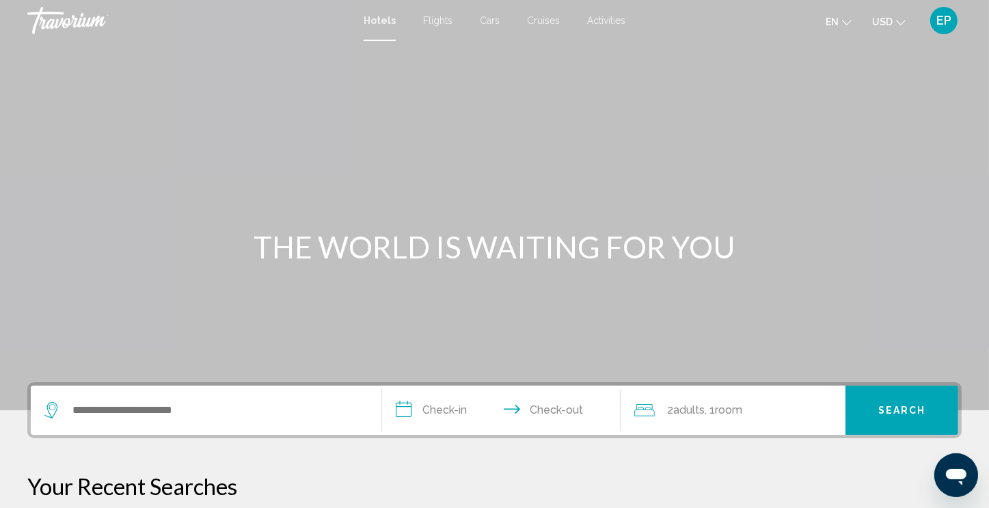
click at [940, 24] on span "EP" at bounding box center [943, 21] width 15 height 14
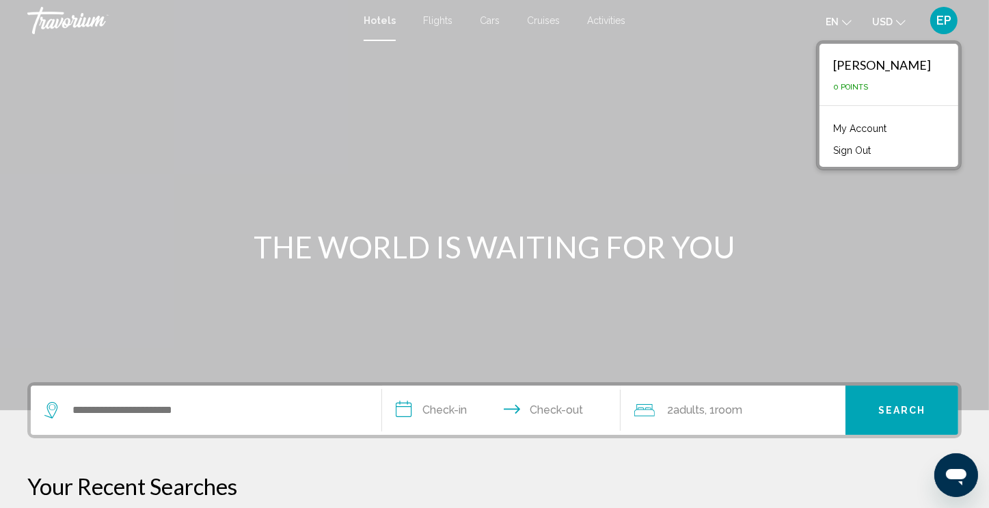
click at [893, 122] on link "My Account" at bounding box center [859, 129] width 67 height 18
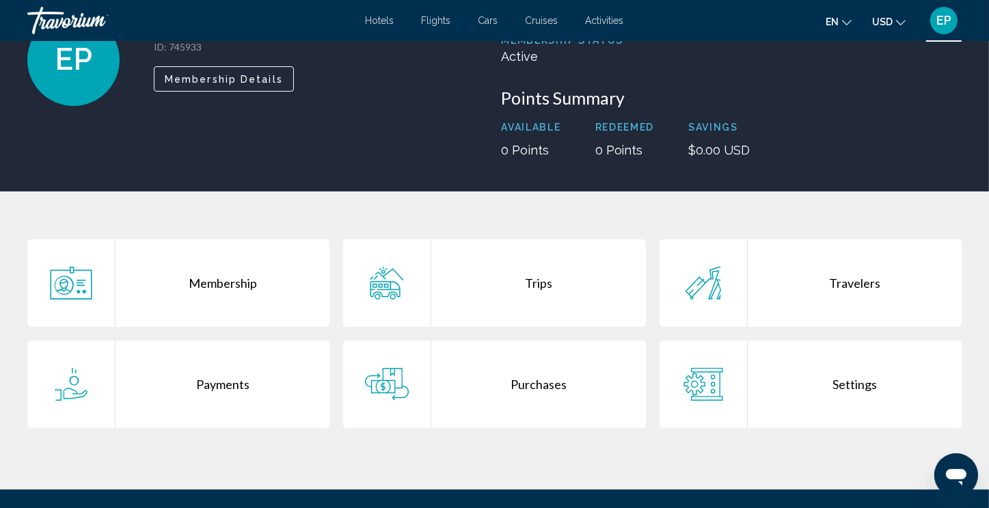
scroll to position [116, 0]
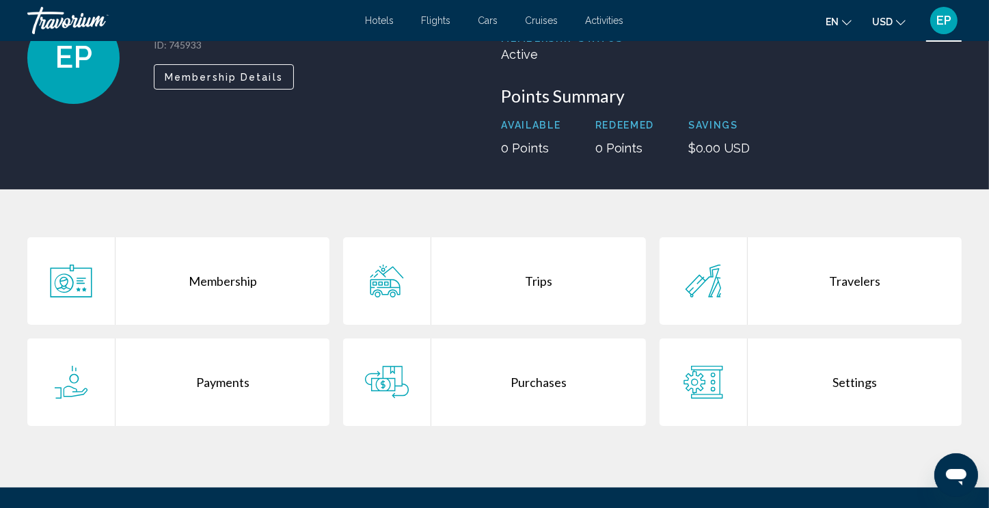
click at [526, 284] on div "Trips" at bounding box center [538, 280] width 214 height 87
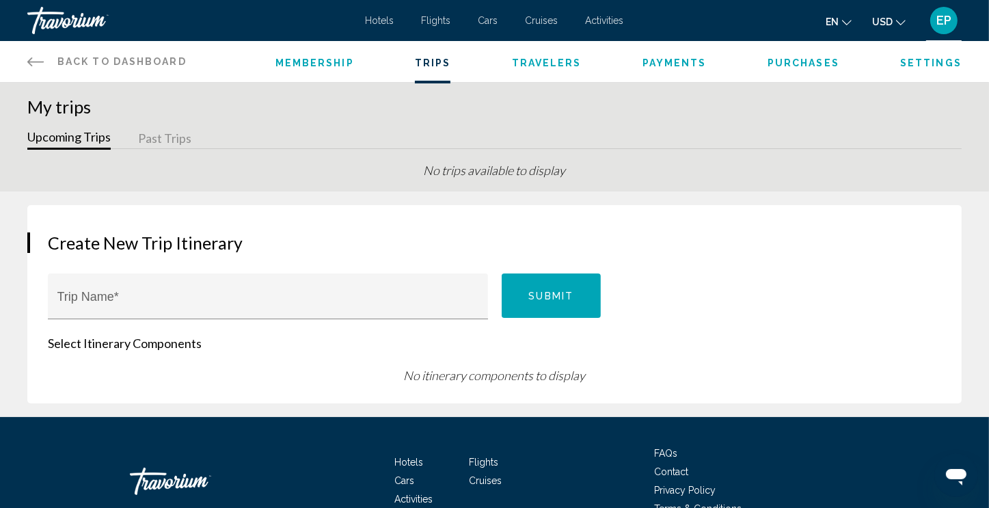
click at [788, 67] on span "Purchases" at bounding box center [804, 62] width 72 height 11
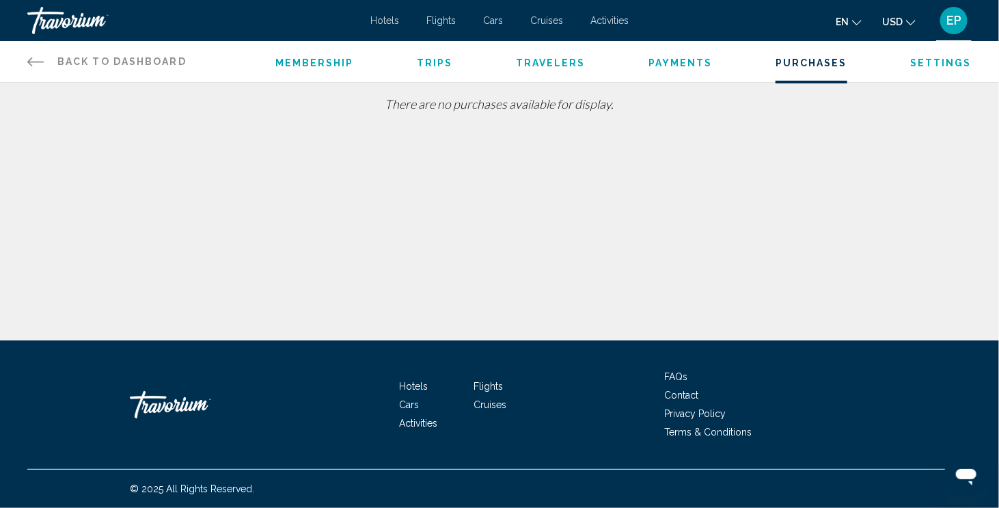
click at [948, 60] on span "Settings" at bounding box center [941, 62] width 62 height 11
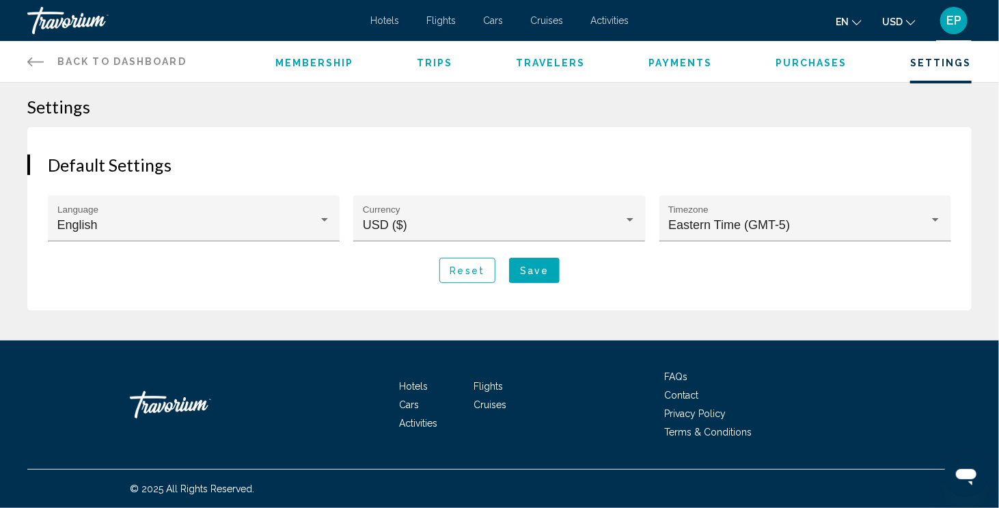
click at [431, 64] on span "Trips" at bounding box center [435, 62] width 36 height 11
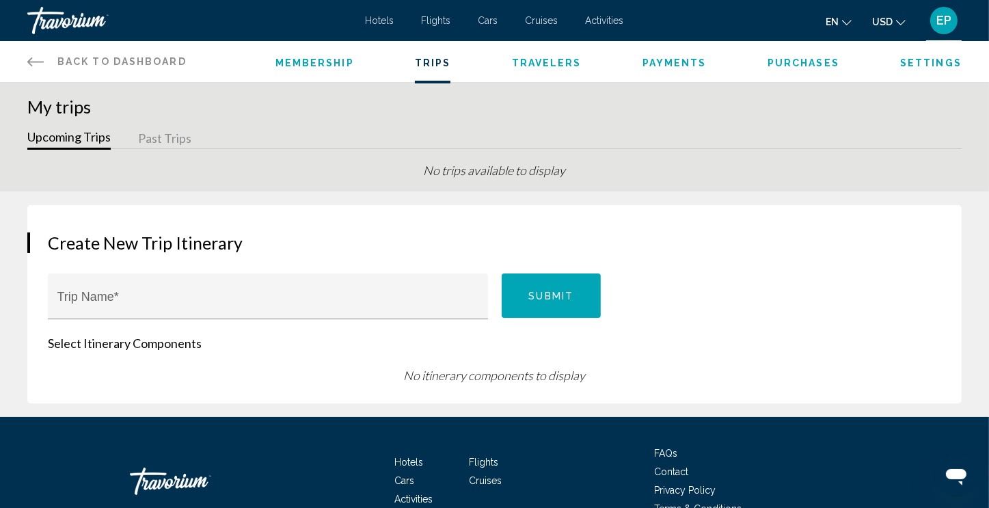
click at [166, 132] on button "Past Trips" at bounding box center [164, 138] width 53 height 21
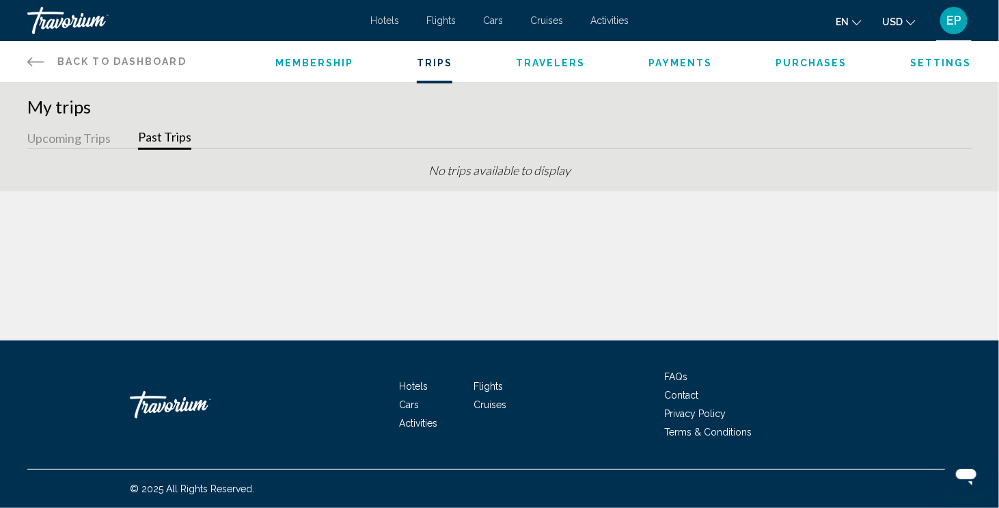
click at [318, 58] on span "Membership" at bounding box center [314, 62] width 79 height 11
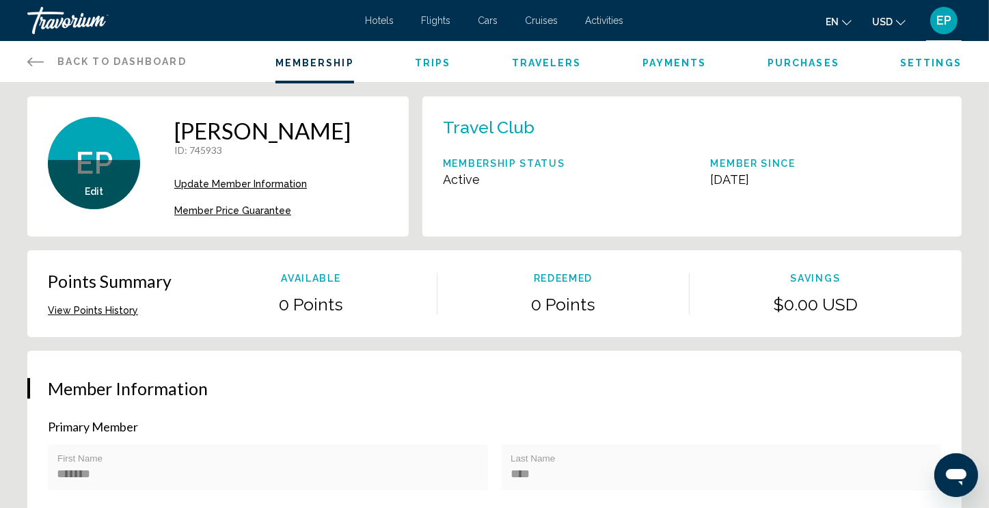
click at [92, 312] on button "View Points History" at bounding box center [93, 310] width 90 height 12
click at [431, 68] on span "Trips" at bounding box center [433, 62] width 36 height 11
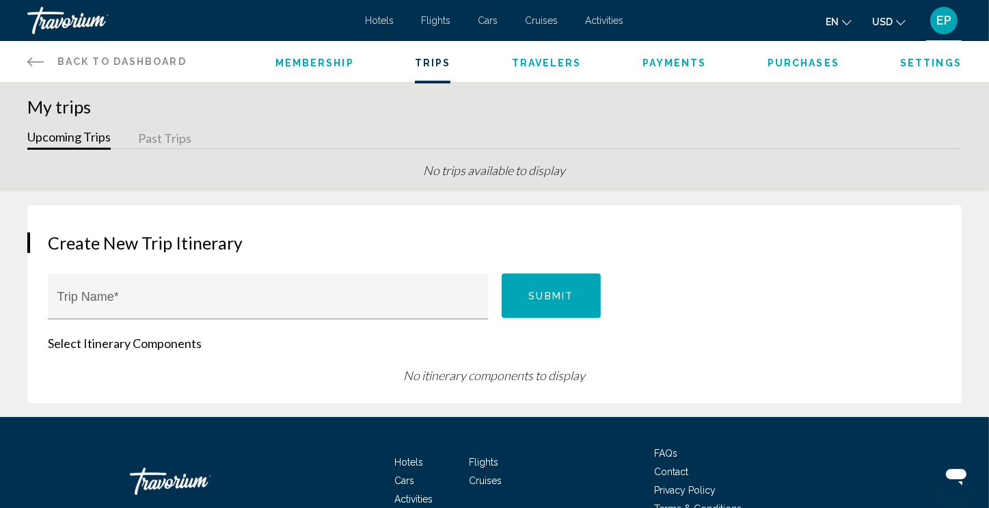
click at [548, 64] on span "Travelers" at bounding box center [547, 62] width 70 height 11
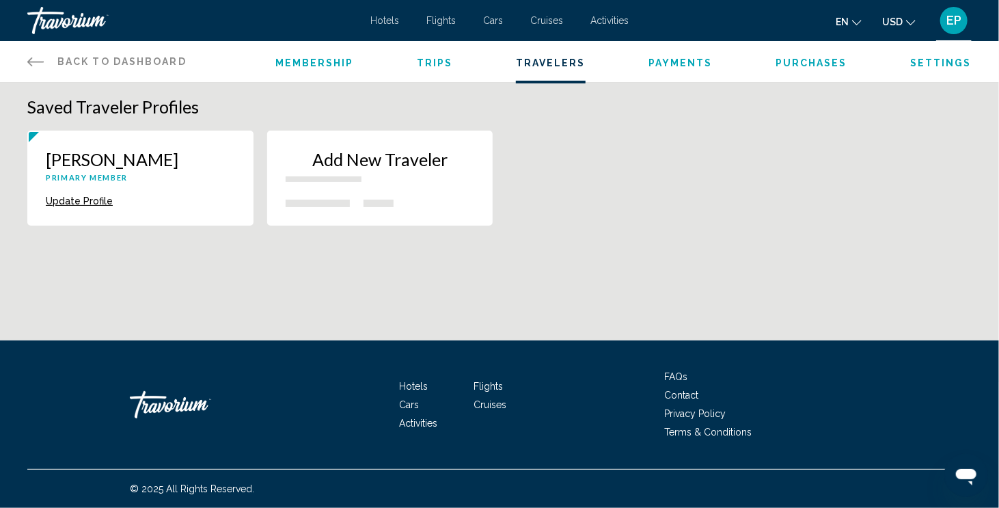
click at [683, 62] on span "Payments" at bounding box center [681, 62] width 64 height 11
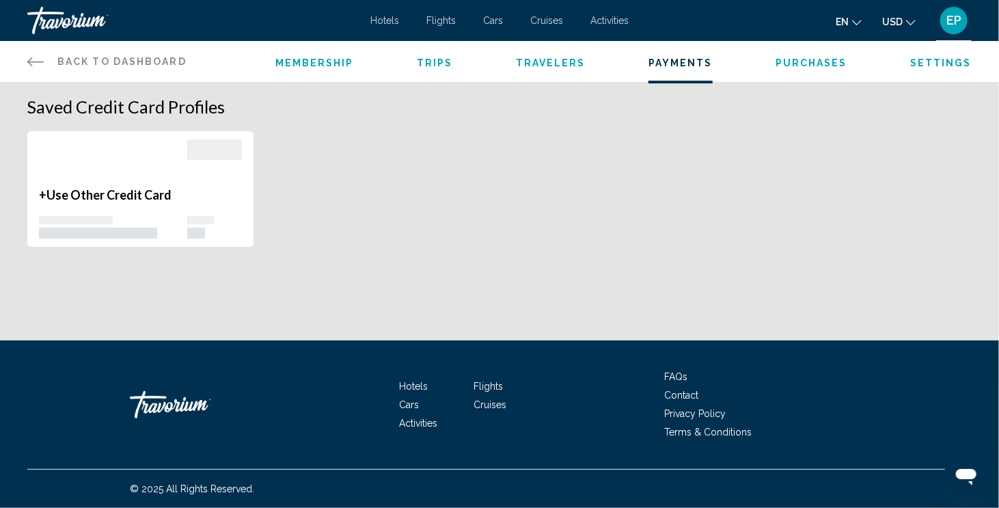
click at [818, 66] on span "Purchases" at bounding box center [812, 62] width 72 height 11
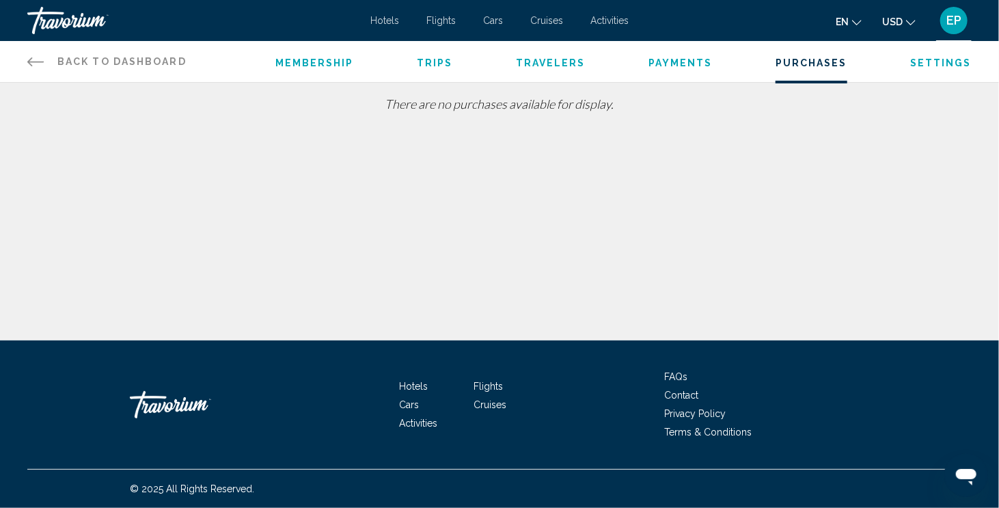
click at [940, 64] on span "Settings" at bounding box center [941, 62] width 62 height 11
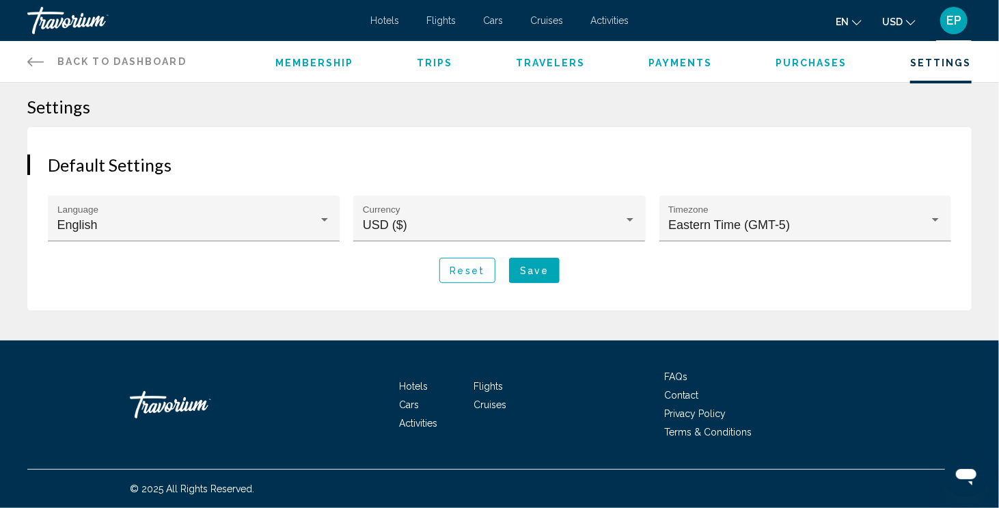
click at [43, 57] on icon "Main content" at bounding box center [35, 61] width 16 height 16
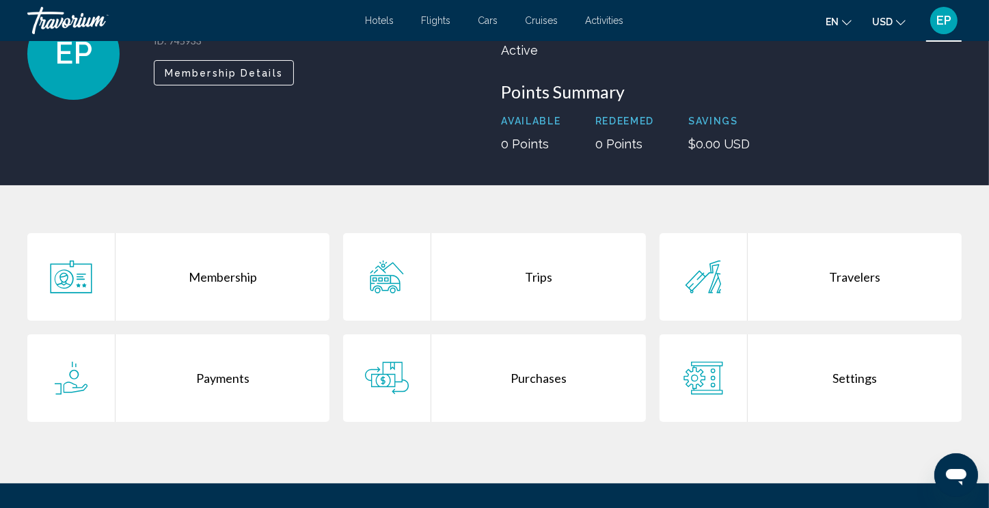
scroll to position [131, 0]
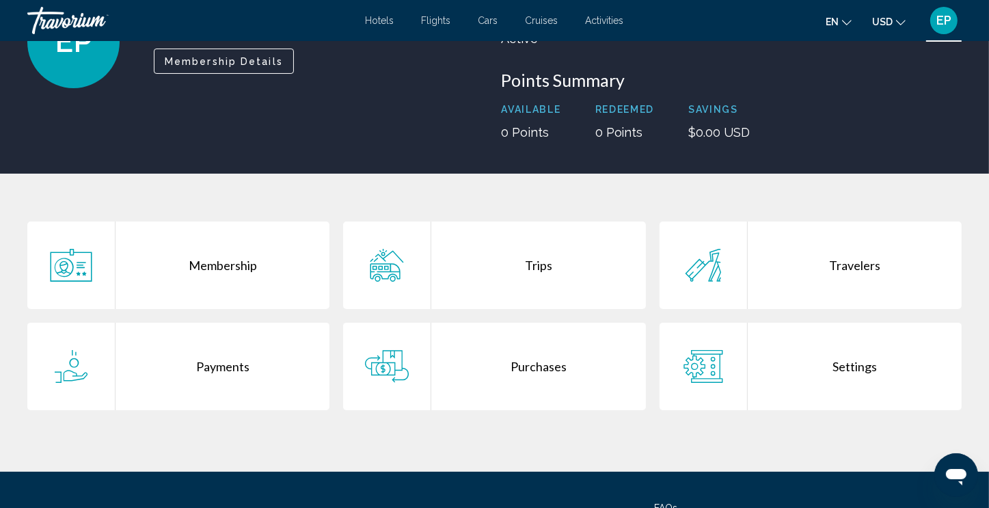
click at [223, 273] on div "Membership" at bounding box center [223, 264] width 214 height 87
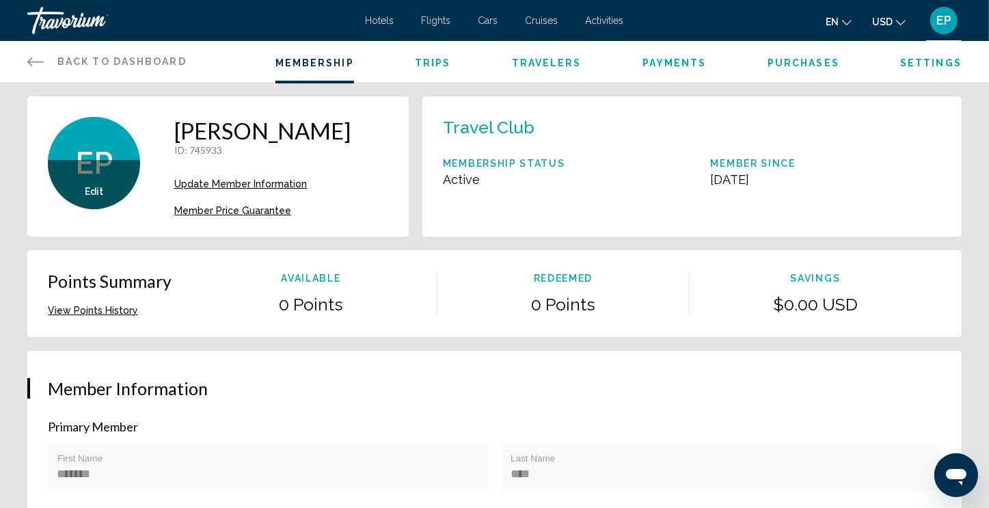
click at [436, 59] on span "Trips" at bounding box center [433, 62] width 36 height 11
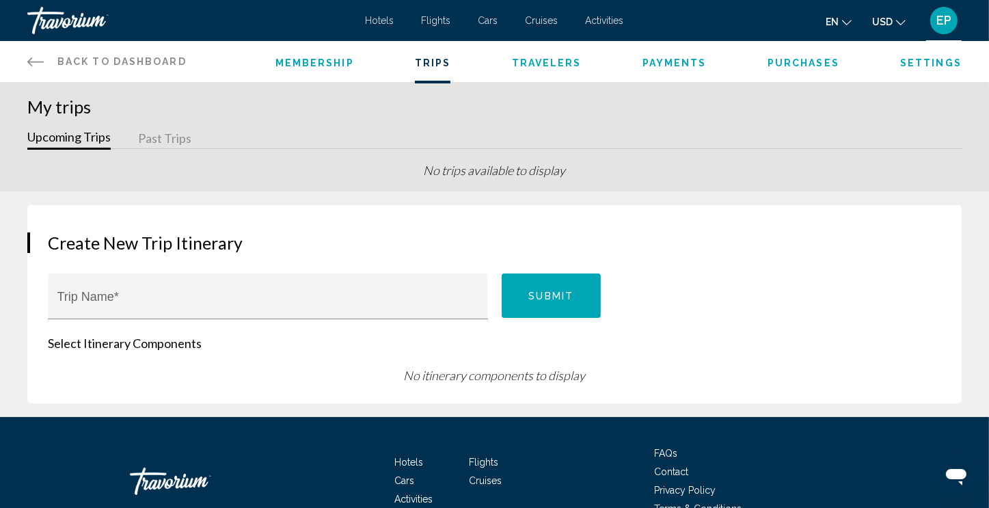
click at [557, 64] on span "Travelers" at bounding box center [547, 62] width 70 height 11
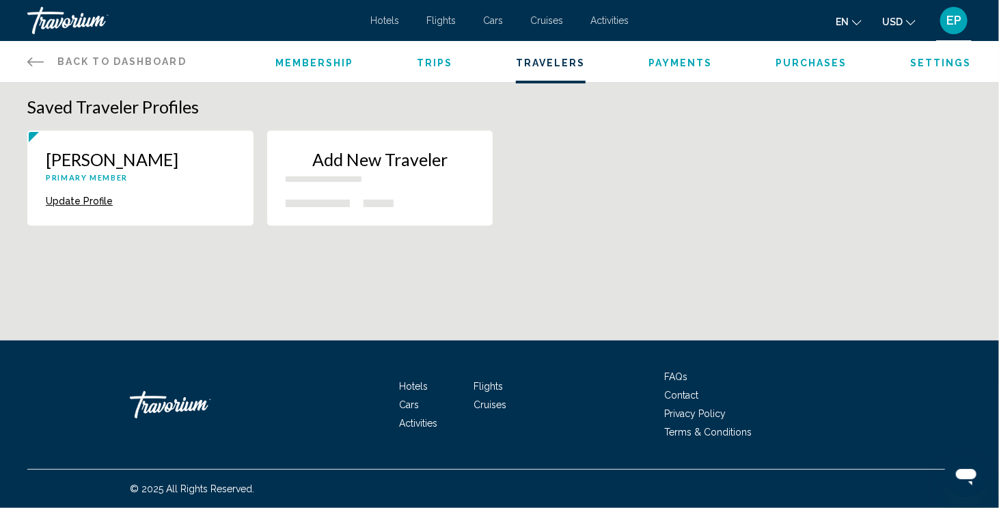
click at [681, 64] on span "Payments" at bounding box center [681, 62] width 64 height 11
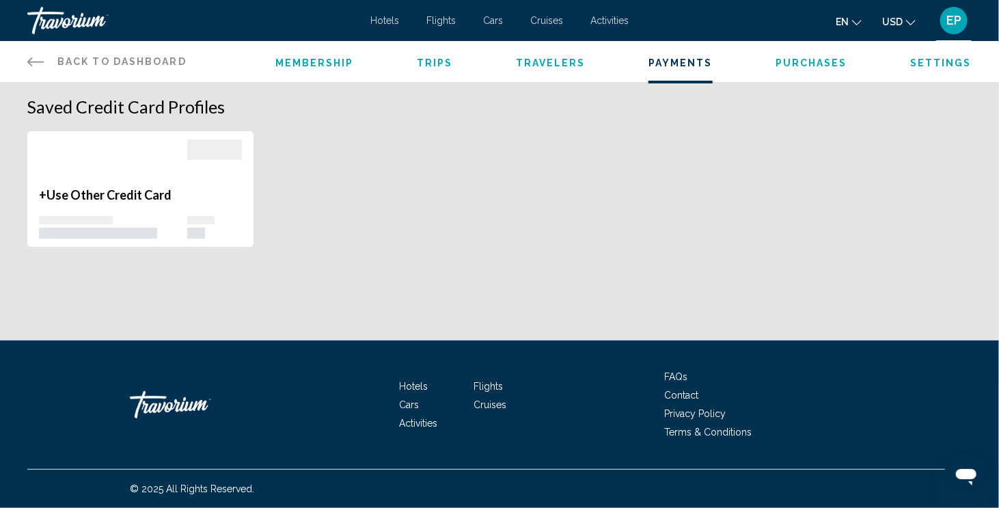
click at [815, 64] on span "Purchases" at bounding box center [812, 62] width 72 height 11
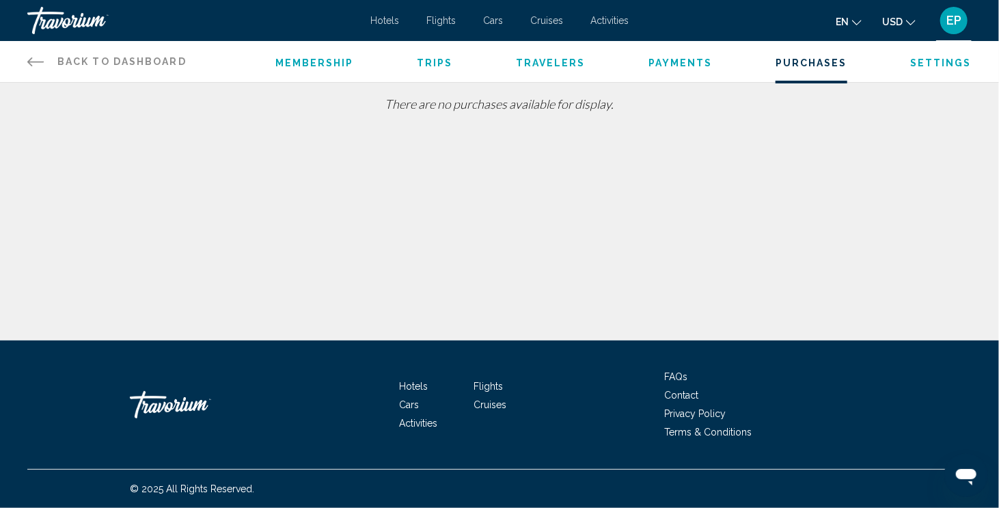
click at [943, 63] on span "Settings" at bounding box center [941, 62] width 62 height 11
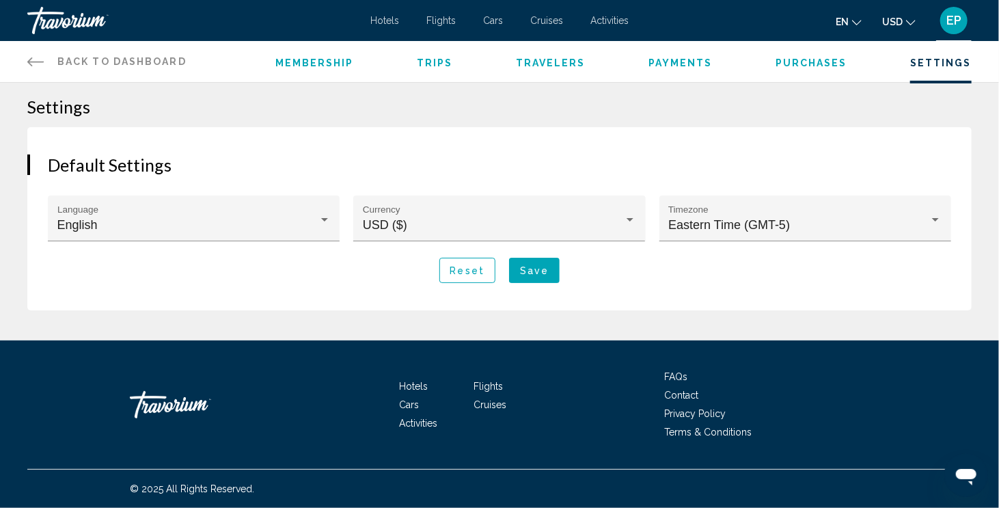
click at [31, 66] on icon "Main content" at bounding box center [35, 61] width 16 height 9
